Goal: Find specific page/section: Find specific page/section

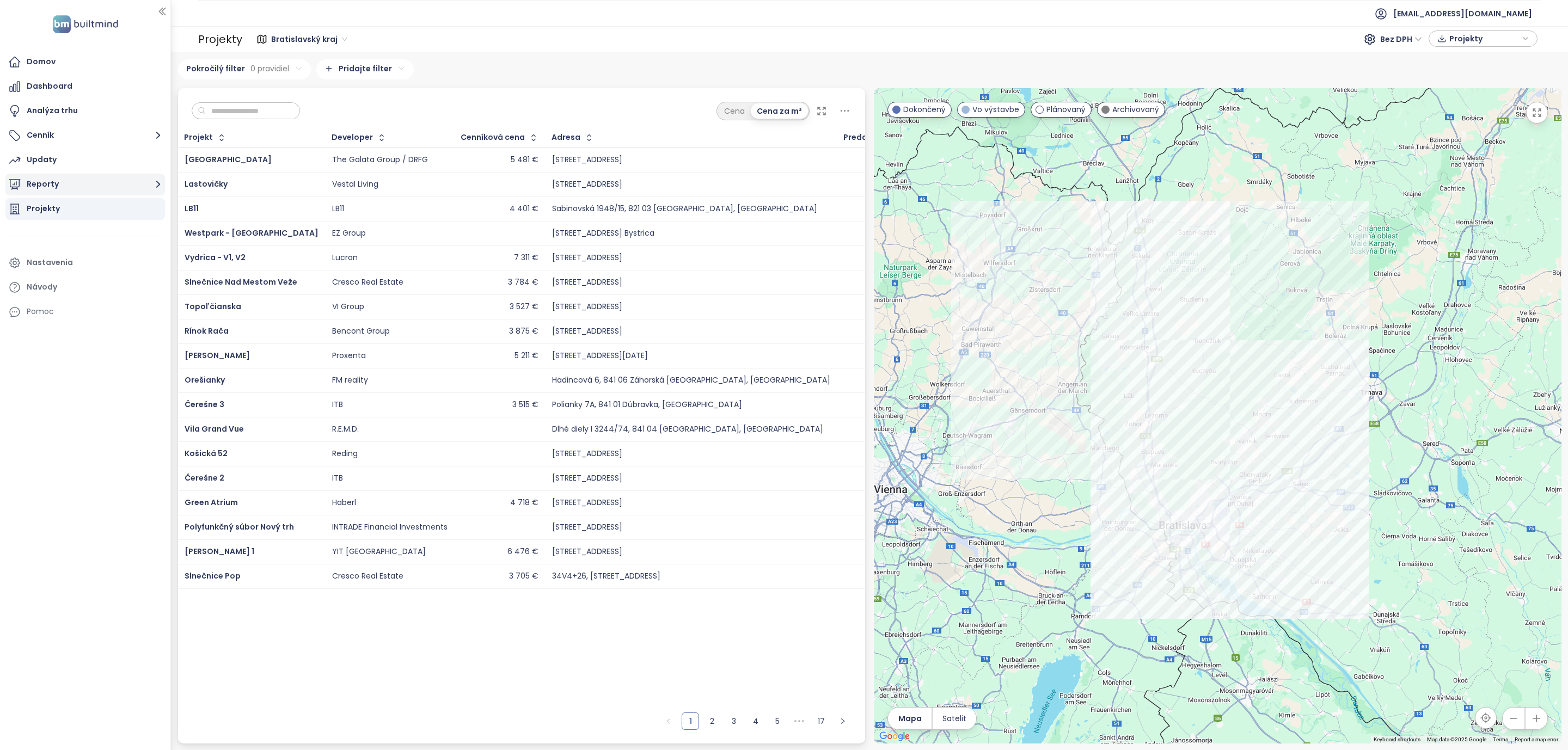
click at [156, 185] on icon "button" at bounding box center [158, 184] width 14 height 14
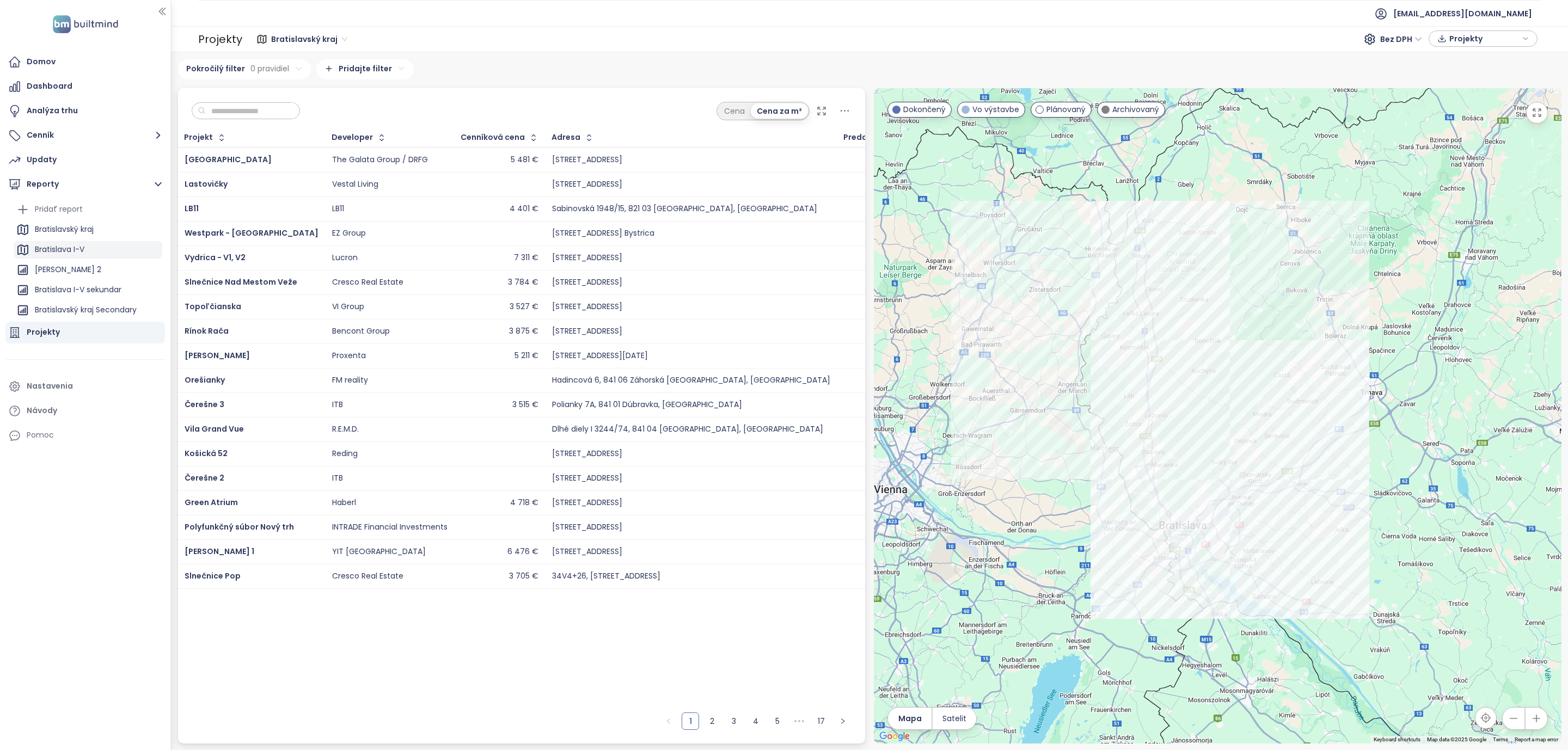
click at [71, 244] on div "Bratislava I-V" at bounding box center [60, 249] width 49 height 14
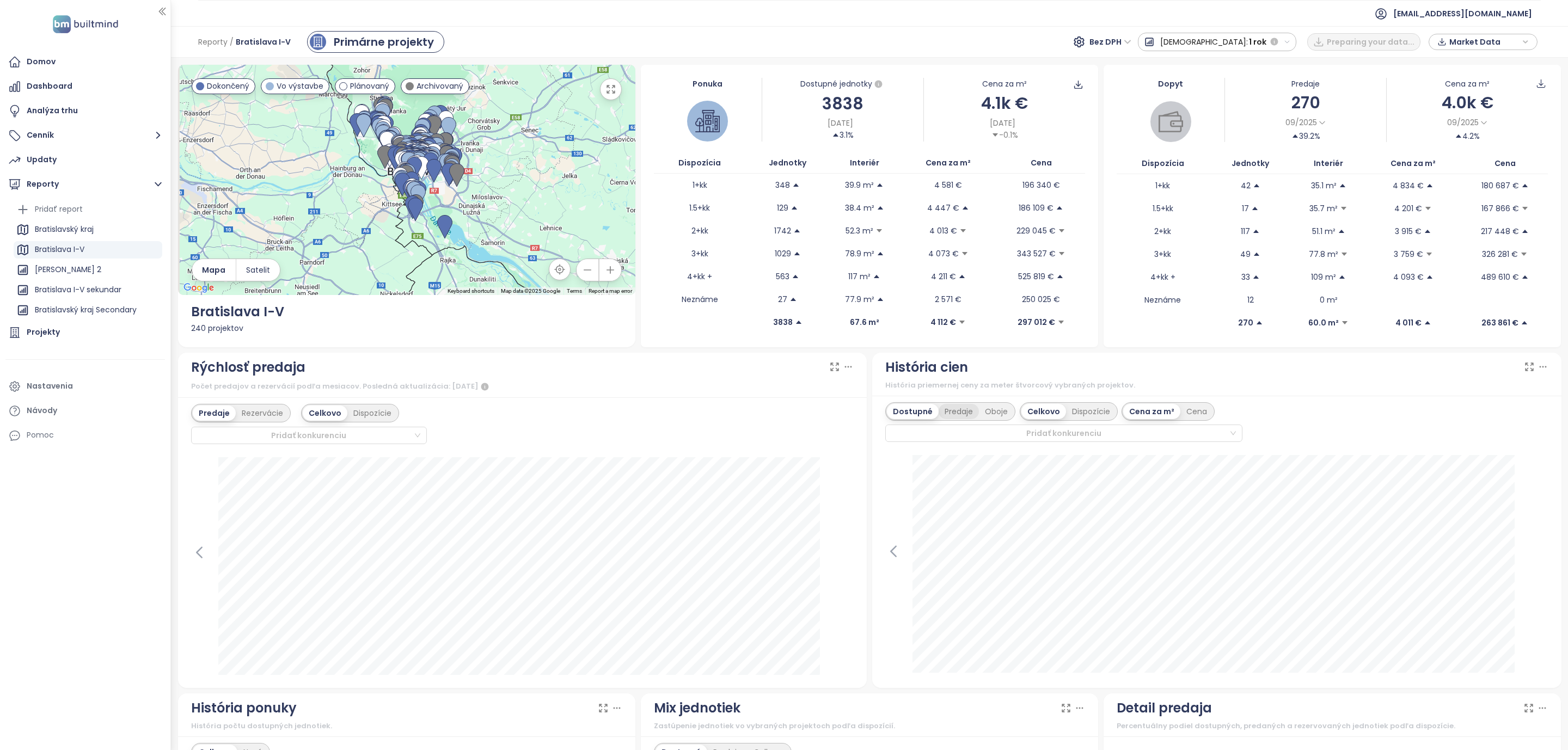
click at [960, 414] on div "Predaje" at bounding box center [958, 411] width 41 height 15
click at [908, 416] on div "Dostupné" at bounding box center [911, 411] width 49 height 15
click at [201, 555] on icon at bounding box center [199, 552] width 17 height 17
click at [840, 559] on icon at bounding box center [845, 552] width 17 height 17
click at [198, 557] on icon at bounding box center [199, 552] width 5 height 10
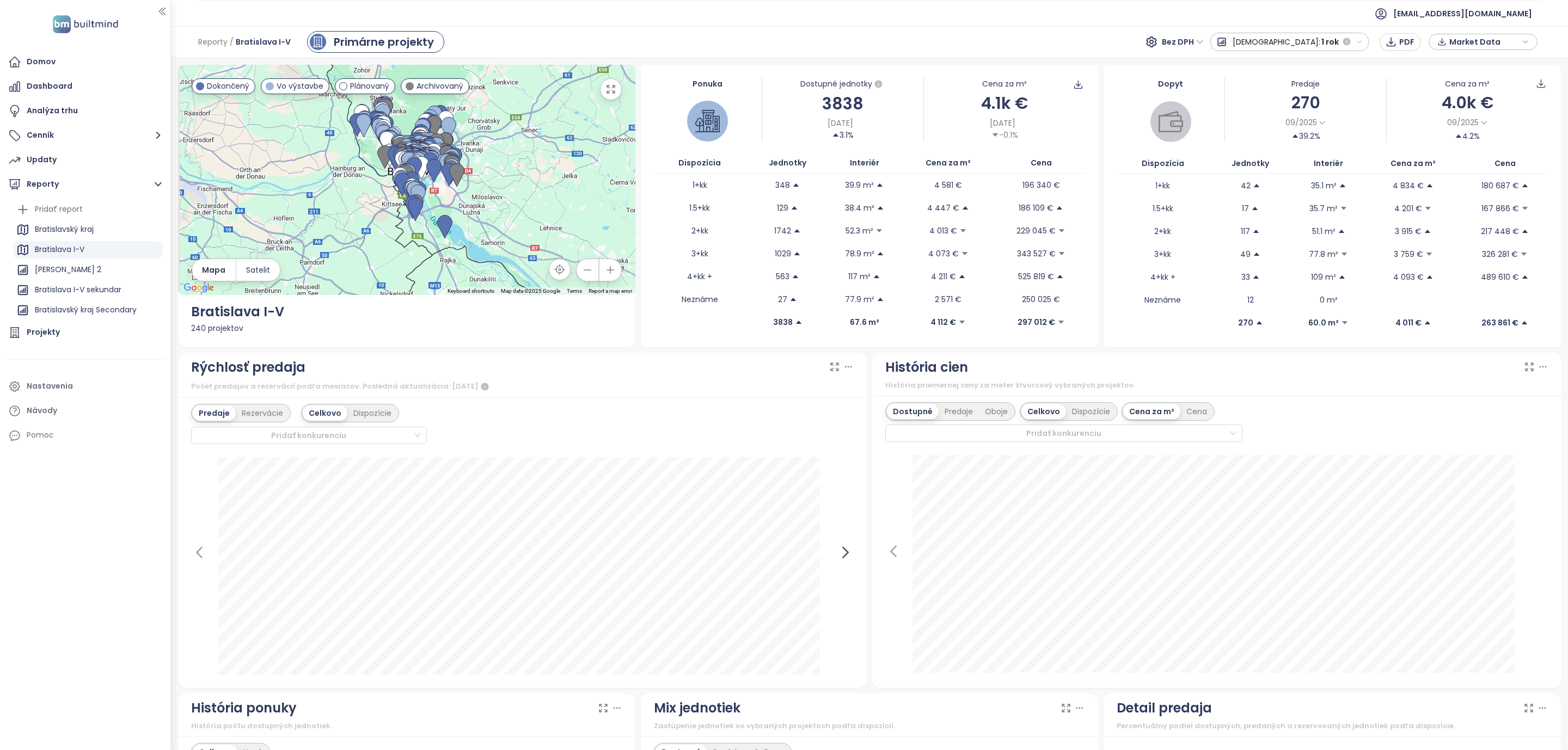
click at [837, 556] on icon at bounding box center [845, 552] width 17 height 17
click at [52, 614] on div "Domov Dashboard Analýza trhu Cenník Updaty Reporty Pridať report Bratislavský k…" at bounding box center [85, 375] width 170 height 750
click at [191, 551] on icon at bounding box center [199, 552] width 17 height 17
click at [193, 552] on icon at bounding box center [199, 552] width 17 height 17
click at [840, 547] on icon at bounding box center [845, 552] width 17 height 17
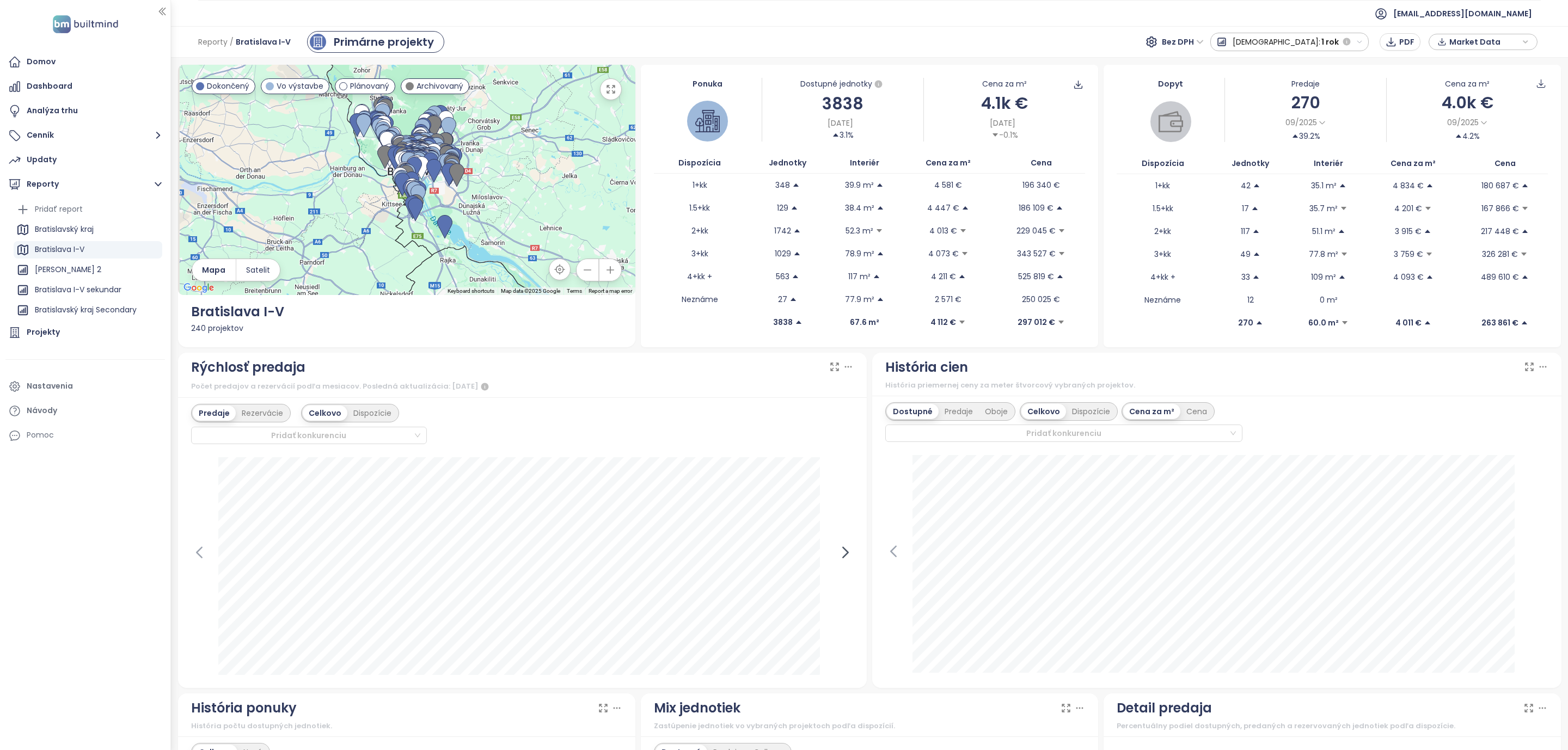
click at [840, 547] on icon at bounding box center [845, 552] width 17 height 17
click at [38, 591] on div "Domov Dashboard Analýza trhu Cenník Updaty Reporty Pridať report Bratislavský k…" at bounding box center [85, 375] width 170 height 750
click at [33, 62] on div "Domov" at bounding box center [41, 61] width 29 height 14
